Goal: Information Seeking & Learning: Learn about a topic

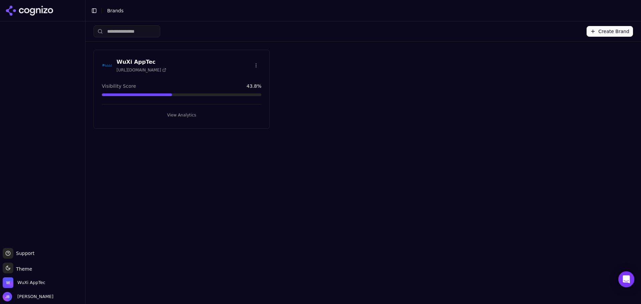
click at [183, 119] on div "WuXi AppTec [URL][DOMAIN_NAME] Visibility Score 43.8 % View Analytics" at bounding box center [181, 89] width 176 height 79
click at [181, 114] on button "View Analytics" at bounding box center [182, 115] width 160 height 11
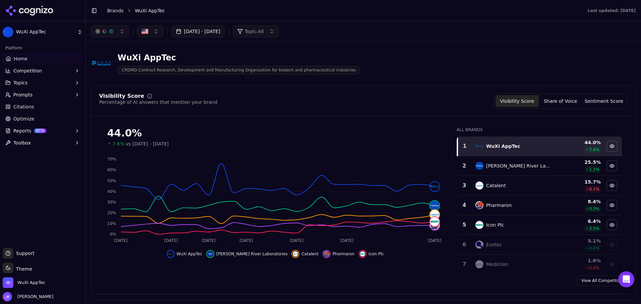
click at [137, 250] on div "WuXi AppTec [PERSON_NAME] River Laboratories Catalent Pharmaron Icon Plc" at bounding box center [275, 252] width 352 height 12
click at [32, 107] on link "Citations" at bounding box center [43, 106] width 80 height 11
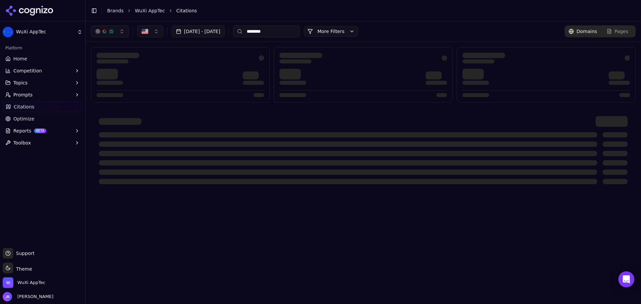
click at [358, 28] on button "More Filters" at bounding box center [331, 31] width 54 height 11
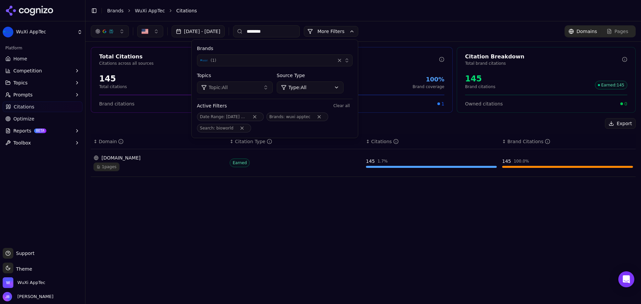
click at [248, 128] on button "Remove Search filter" at bounding box center [242, 127] width 12 height 5
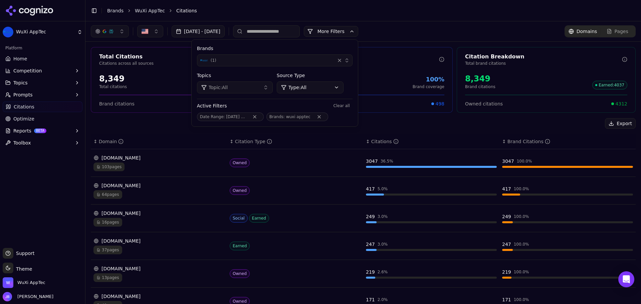
click at [325, 117] on button "Remove Brands filter" at bounding box center [319, 116] width 12 height 5
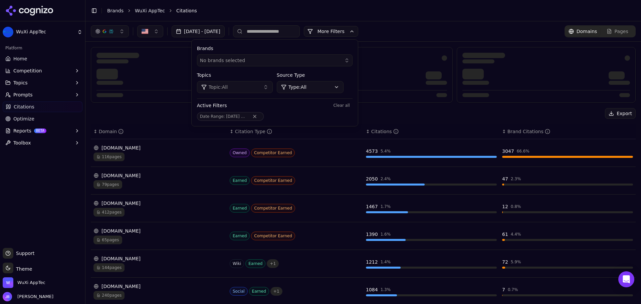
click at [352, 105] on button "Clear all" at bounding box center [342, 105] width 22 height 8
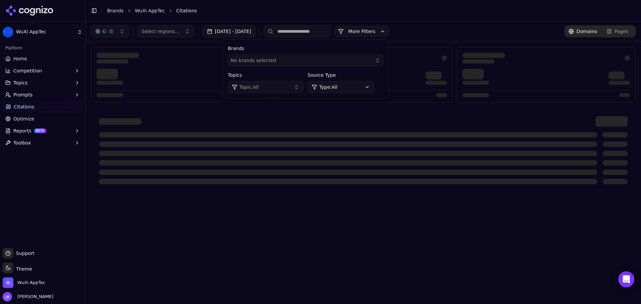
click at [303, 88] on button "Topic: All" at bounding box center [266, 87] width 76 height 12
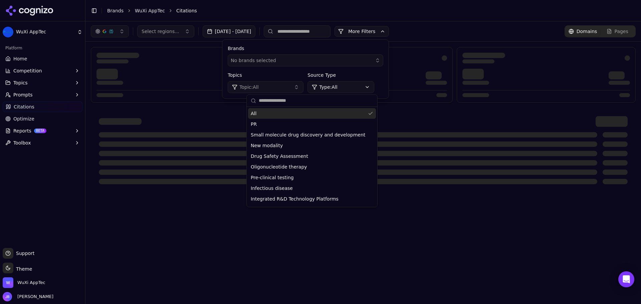
click at [298, 59] on div "No brands selected" at bounding box center [301, 60] width 140 height 7
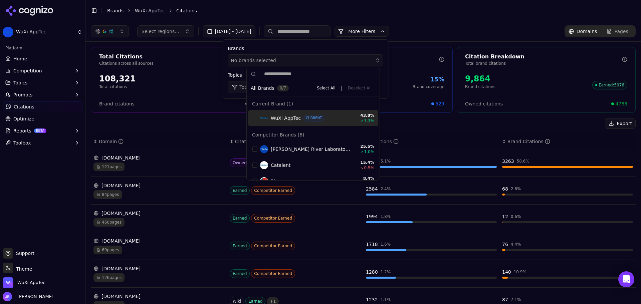
click at [229, 33] on button "[DATE] - [DATE]" at bounding box center [229, 31] width 53 height 12
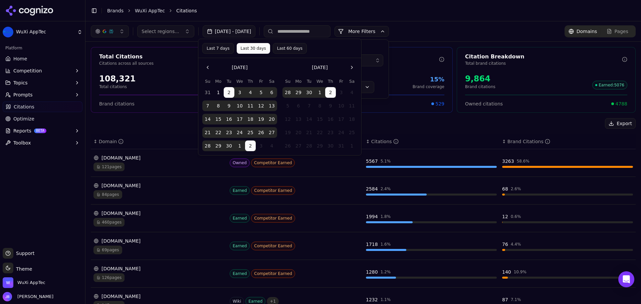
click at [249, 130] on button "25" at bounding box center [250, 132] width 11 height 11
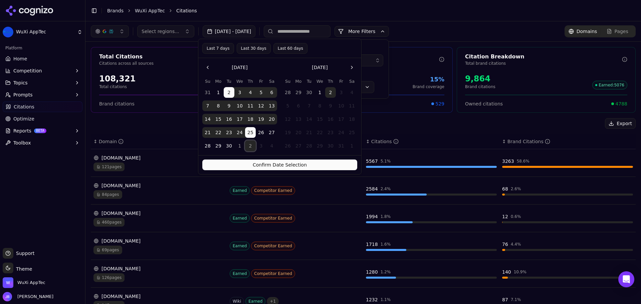
click at [248, 146] on button "2" at bounding box center [250, 146] width 11 height 11
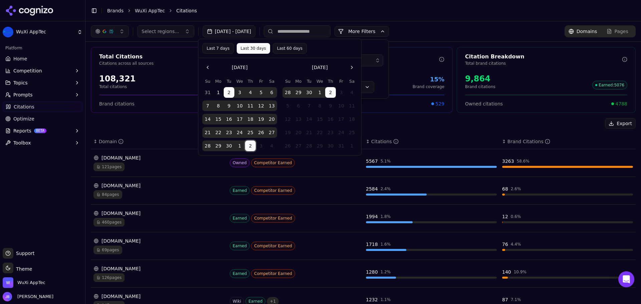
click at [253, 147] on button "2" at bounding box center [250, 146] width 11 height 11
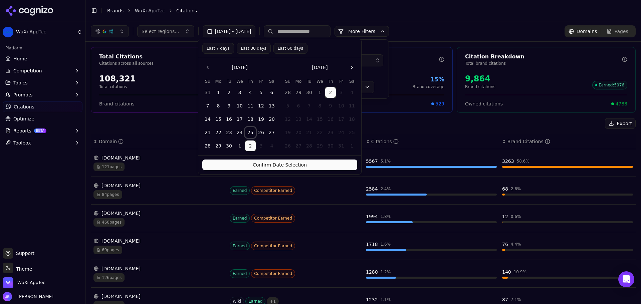
click at [249, 132] on button "25" at bounding box center [250, 132] width 11 height 11
click at [271, 166] on button "Confirm Date Selection" at bounding box center [279, 165] width 155 height 11
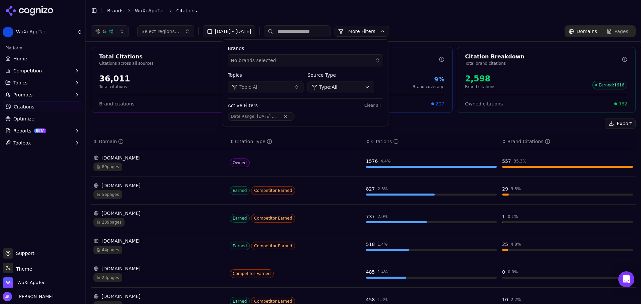
click at [388, 29] on button "More Filters" at bounding box center [361, 31] width 54 height 11
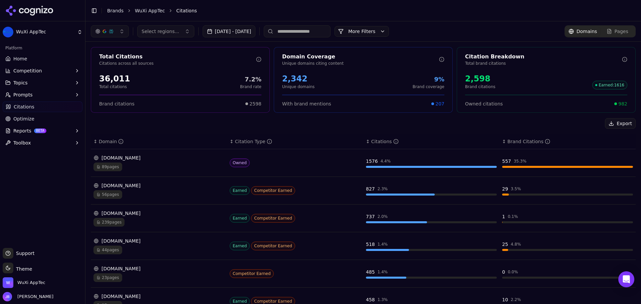
click at [388, 30] on button "More Filters" at bounding box center [361, 31] width 54 height 11
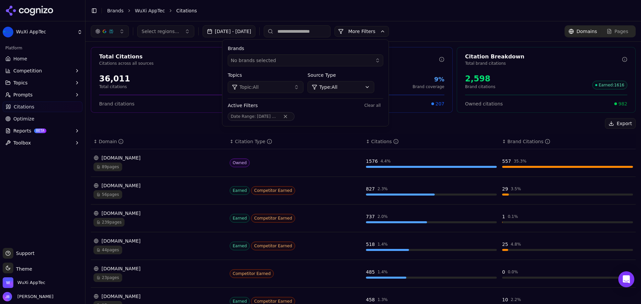
click at [301, 87] on button "Topic: All" at bounding box center [266, 87] width 76 height 12
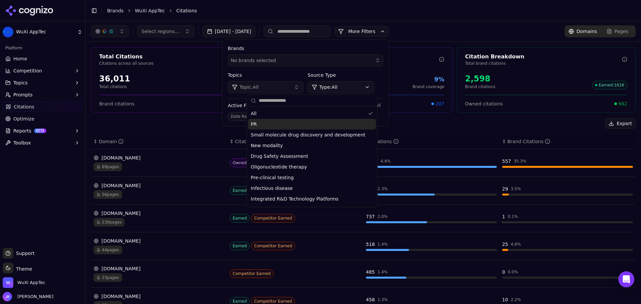
click at [276, 126] on div "PR" at bounding box center [312, 124] width 128 height 11
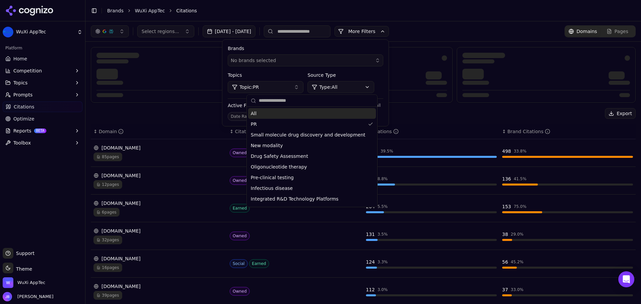
click at [381, 118] on div "Date Range : [DATE] - [DATE] Topics : PR" at bounding box center [306, 116] width 156 height 9
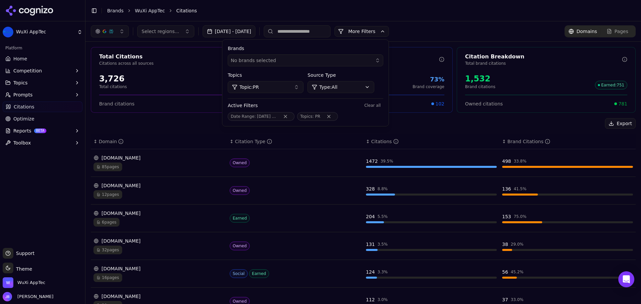
click at [338, 62] on div "No brands selected" at bounding box center [301, 60] width 140 height 7
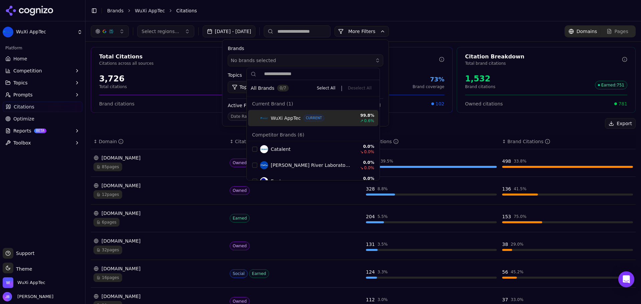
click at [326, 121] on div "WuXi AppTec CURRENT" at bounding box center [311, 118] width 81 height 7
click at [388, 71] on div "Brands ( 1 ) Topics Topic: PR Source Type Type: All Active Filters Clear all Da…" at bounding box center [305, 89] width 166 height 98
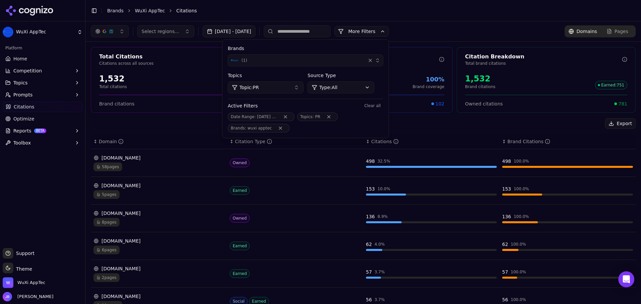
click at [389, 31] on button "More Filters" at bounding box center [361, 31] width 54 height 11
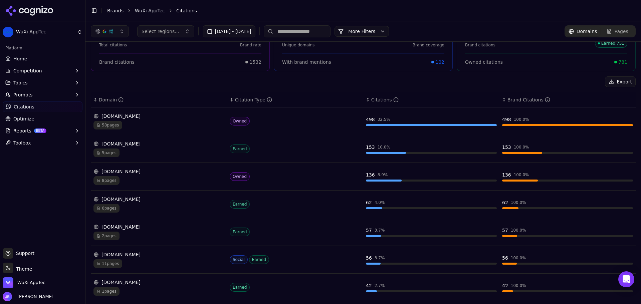
scroll to position [133, 0]
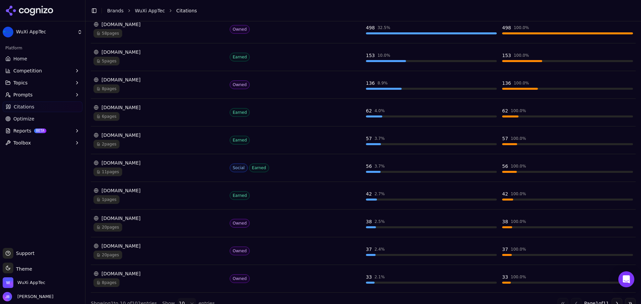
click at [153, 145] on div "2 pages" at bounding box center [158, 144] width 131 height 9
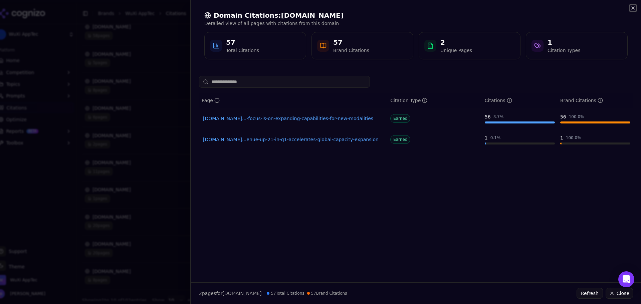
click at [633, 8] on icon "button" at bounding box center [632, 7] width 5 height 5
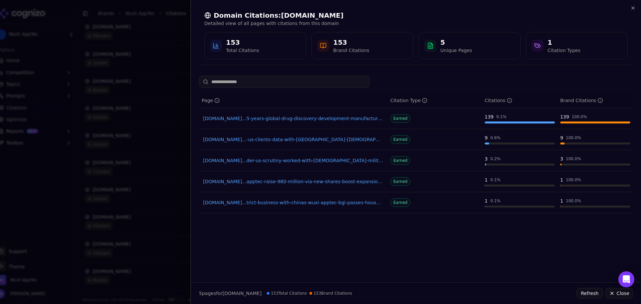
click at [362, 136] on div "[DOMAIN_NAME]...-us-clients-data-with-[GEOGRAPHIC_DATA]-[DEMOGRAPHIC_DATA]-inte…" at bounding box center [293, 139] width 183 height 9
click at [361, 138] on link "[DOMAIN_NAME]...-us-clients-data-with-[GEOGRAPHIC_DATA]-[DEMOGRAPHIC_DATA]-inte…" at bounding box center [293, 139] width 181 height 7
drag, startPoint x: 286, startPoint y: 268, endPoint x: 208, endPoint y: 235, distance: 85.0
click at [286, 268] on div "Page Citation Type Citations Brand Citations [DOMAIN_NAME]...5-years-global-dru…" at bounding box center [416, 176] width 450 height 201
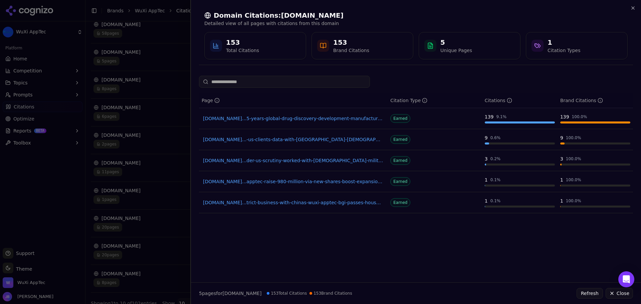
click at [45, 156] on div at bounding box center [320, 152] width 641 height 304
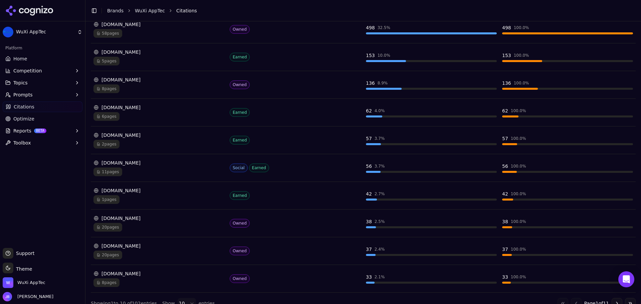
click at [39, 128] on span "BETA" at bounding box center [40, 130] width 12 height 5
